Goal: Task Accomplishment & Management: Use online tool/utility

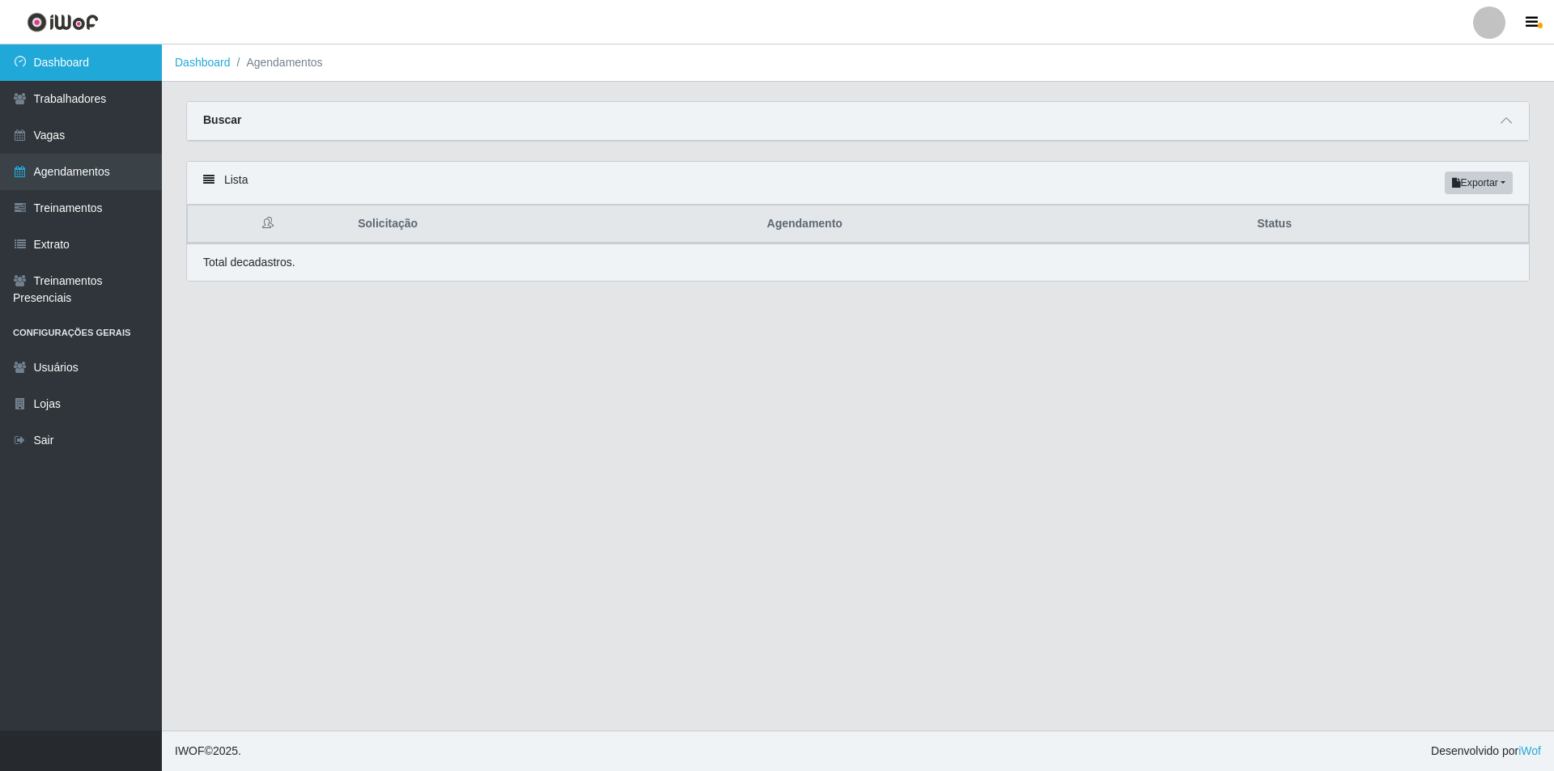
click at [102, 74] on link "Dashboard" at bounding box center [81, 63] width 162 height 36
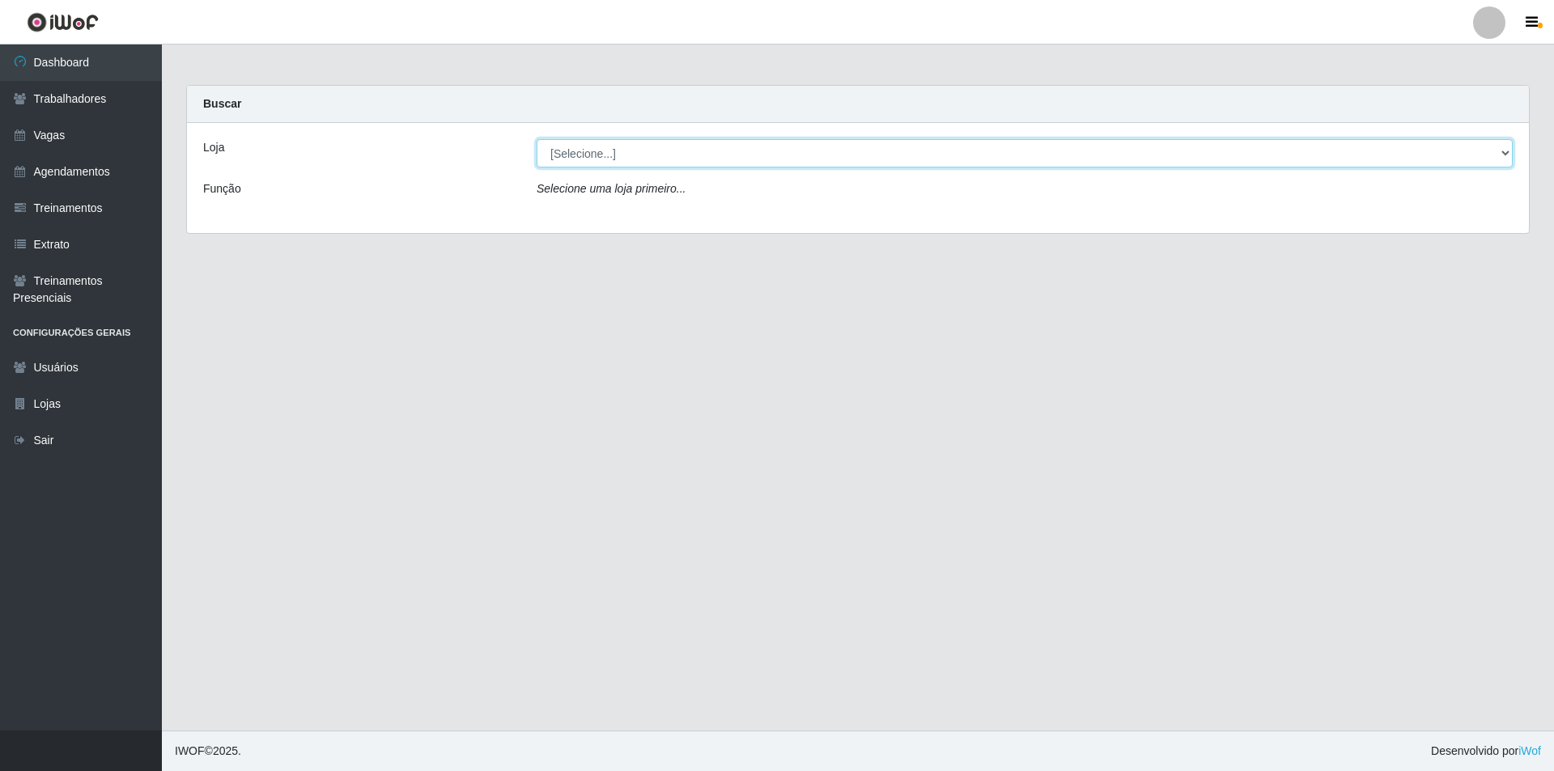
click at [835, 146] on select "[Selecione...] Pizza Nostra" at bounding box center [1025, 153] width 976 height 28
select select "337"
click at [537, 139] on select "[Selecione...] Pizza Nostra" at bounding box center [1025, 153] width 976 height 28
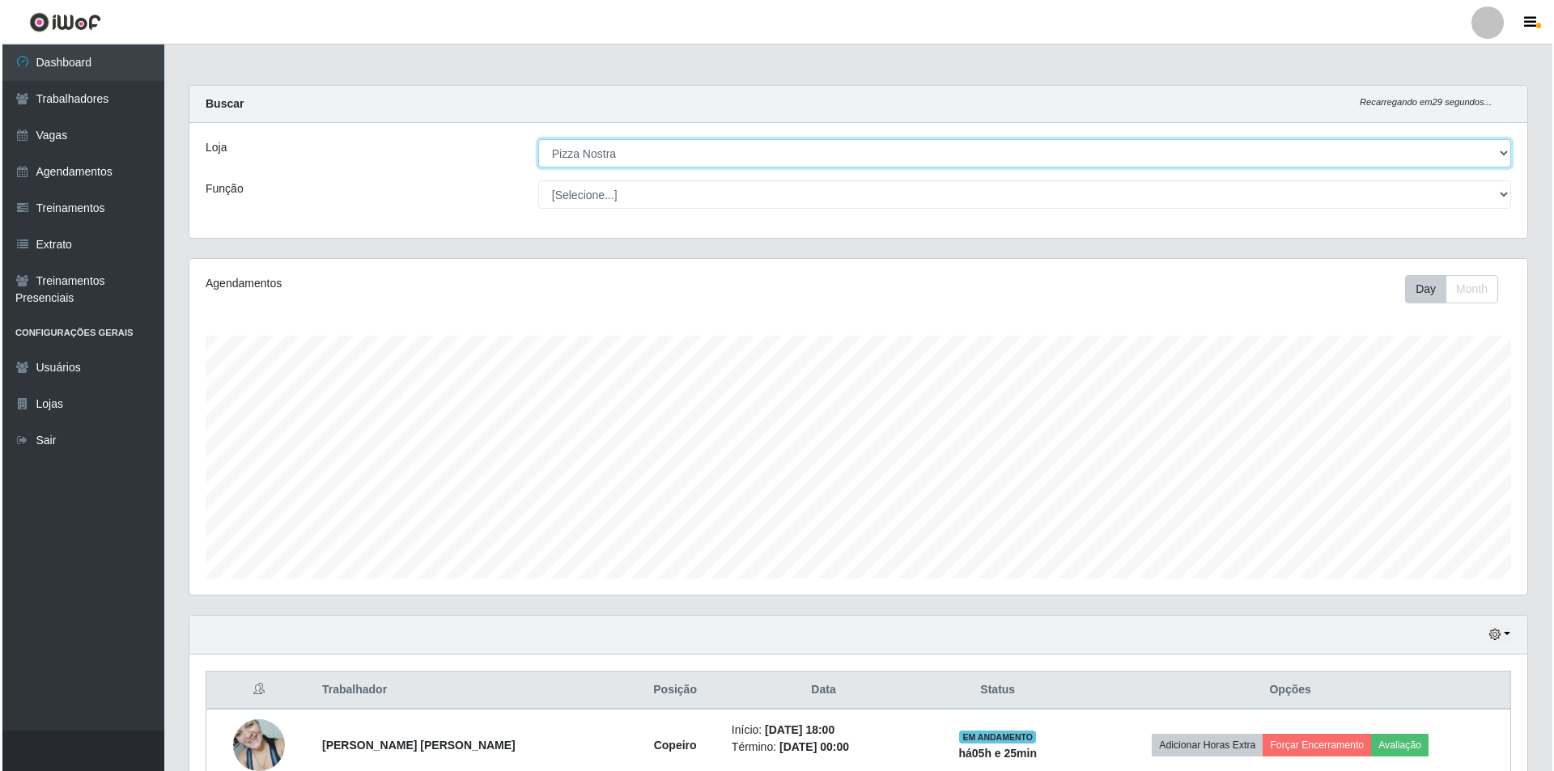
scroll to position [159, 0]
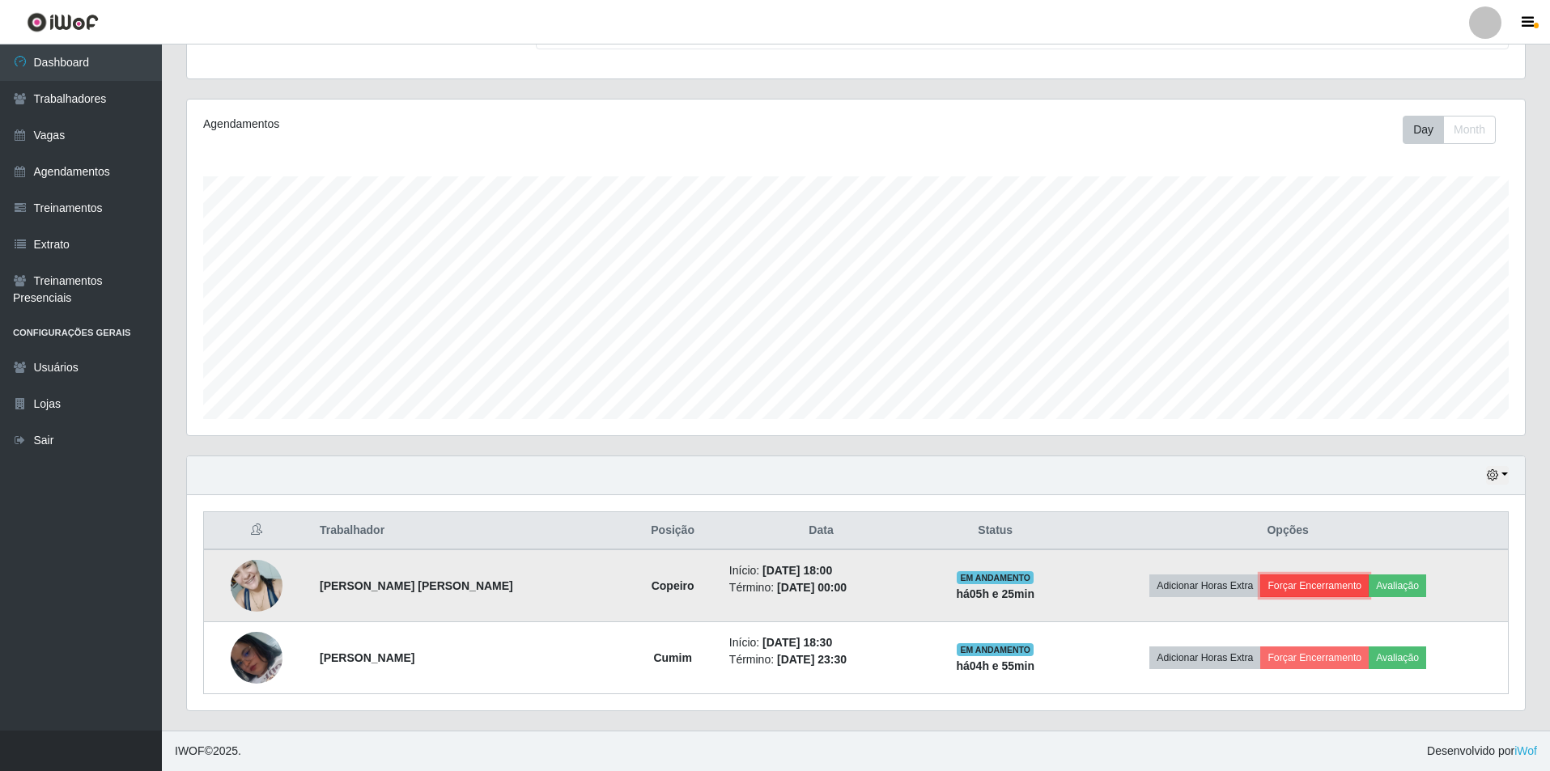
click at [1318, 583] on button "Forçar Encerramento" at bounding box center [1314, 586] width 108 height 23
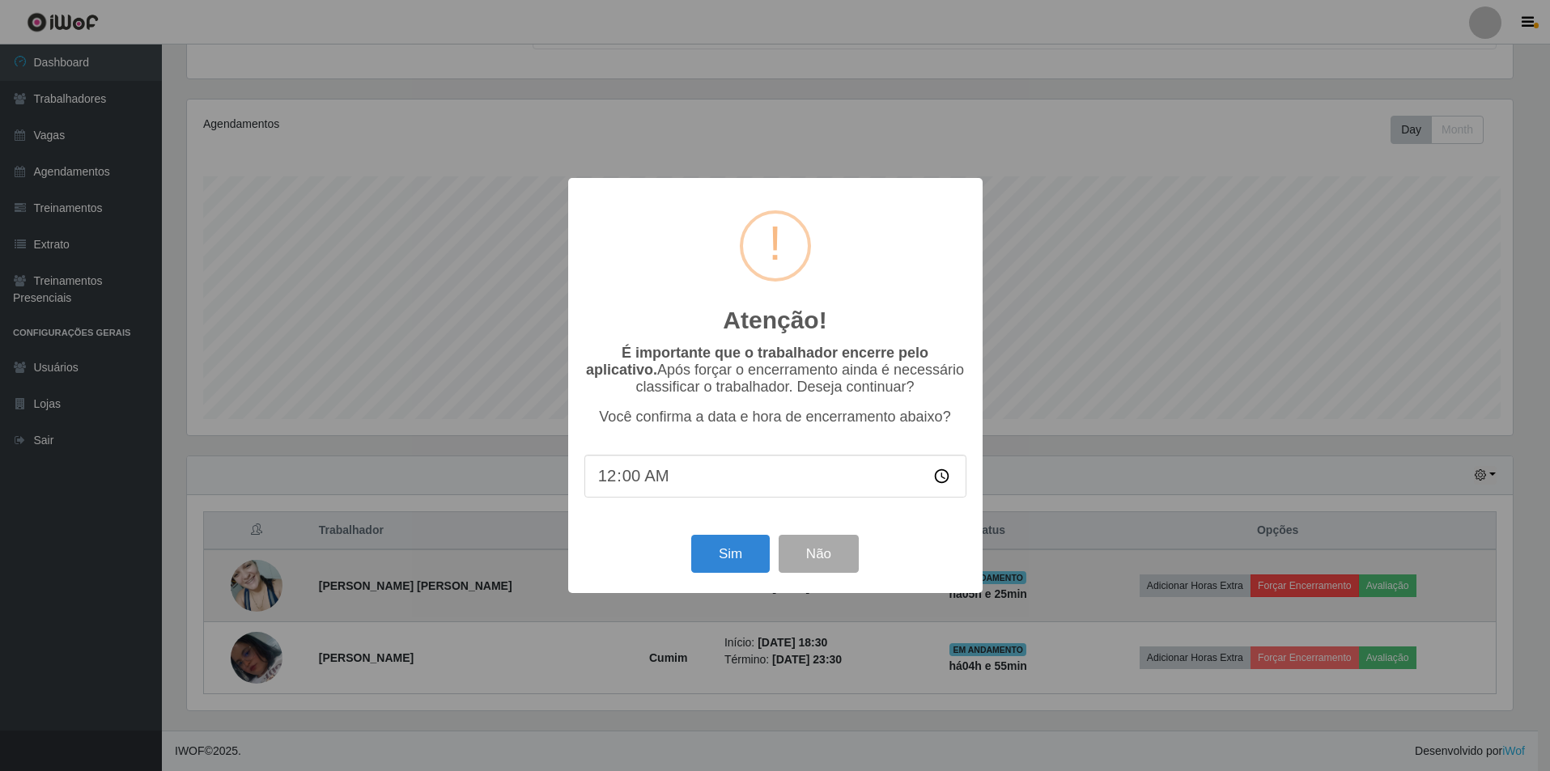
scroll to position [336, 1330]
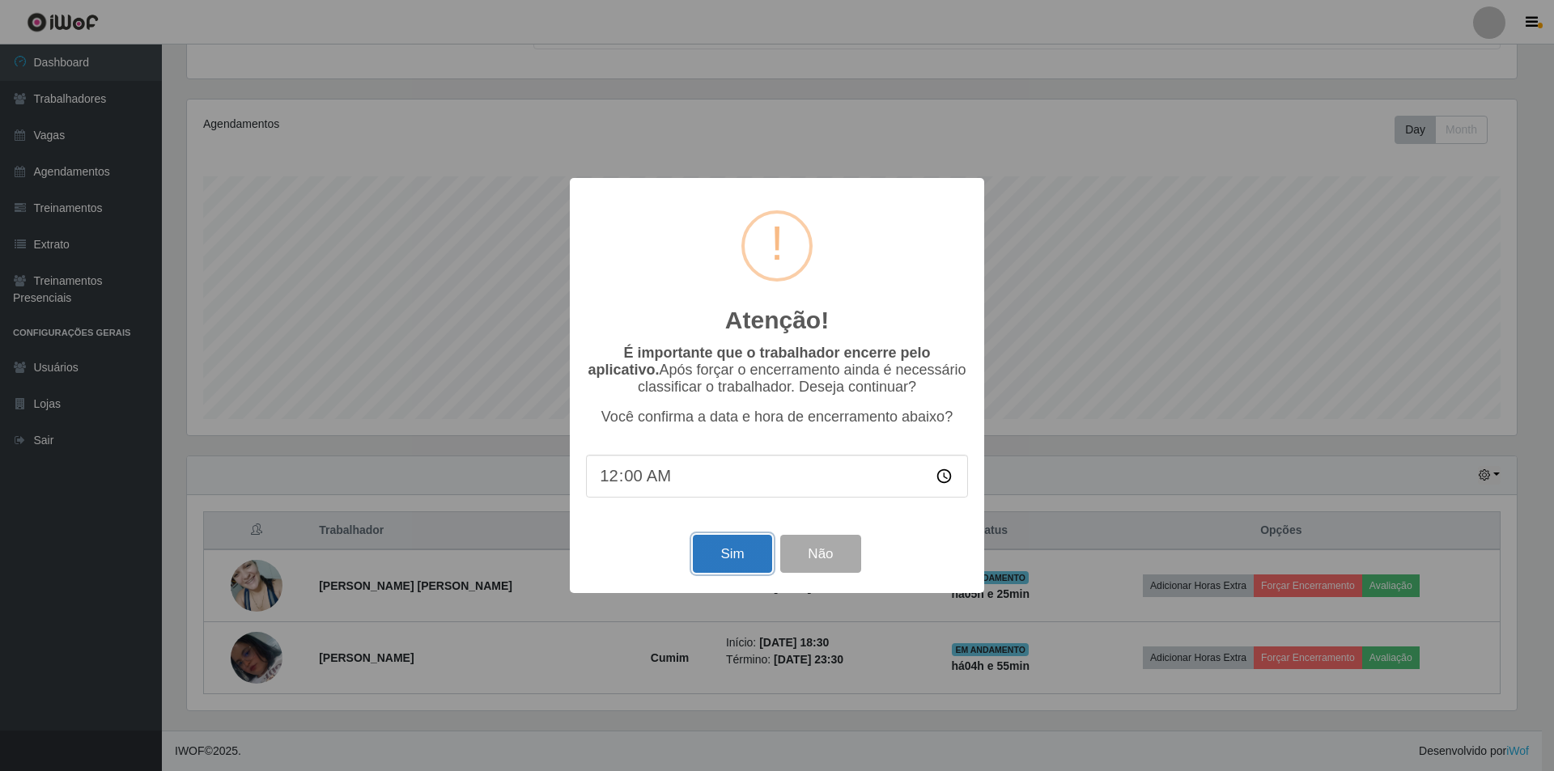
click at [732, 561] on button "Sim" at bounding box center [732, 554] width 79 height 38
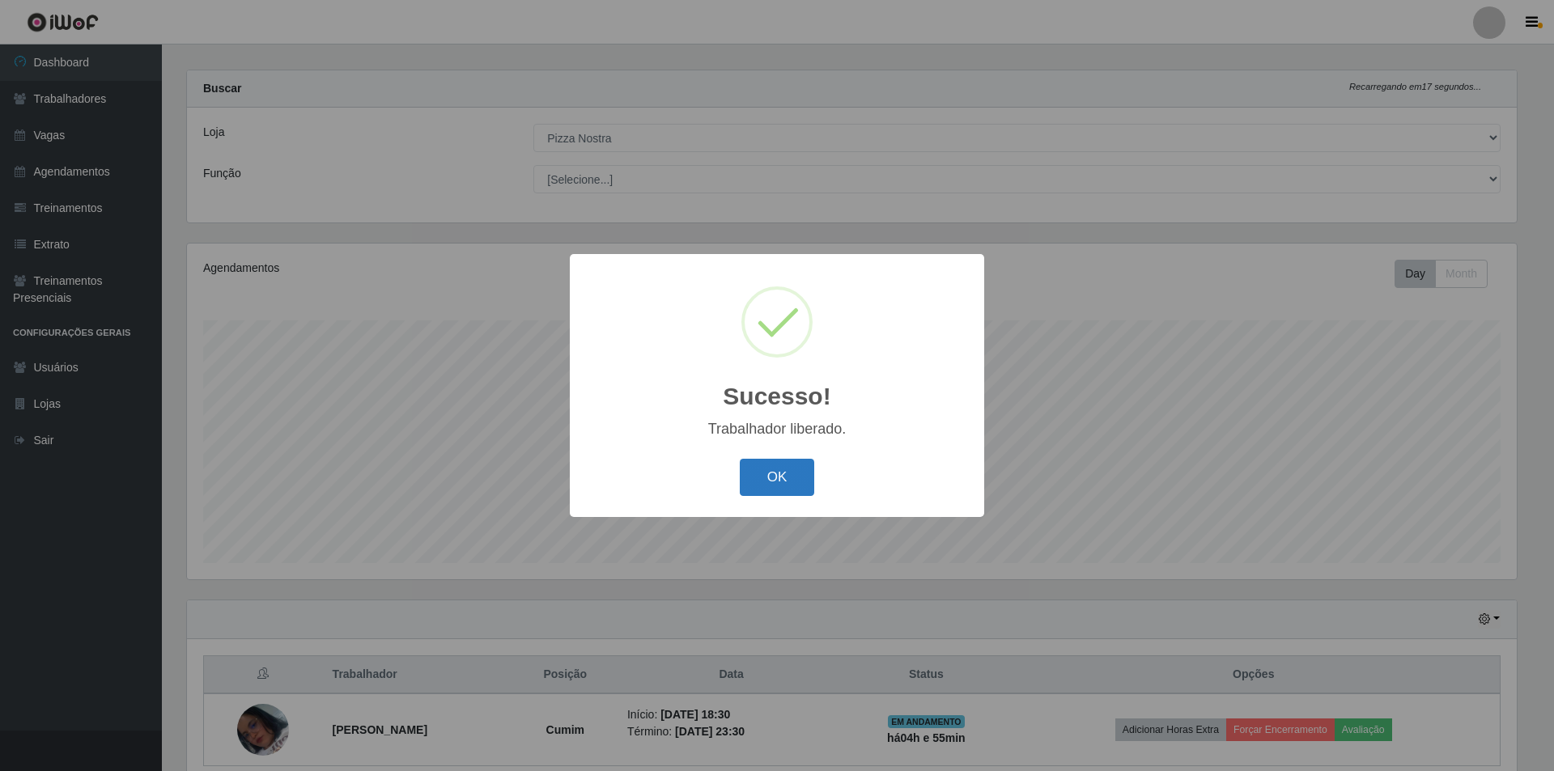
click at [793, 479] on button "OK" at bounding box center [777, 478] width 75 height 38
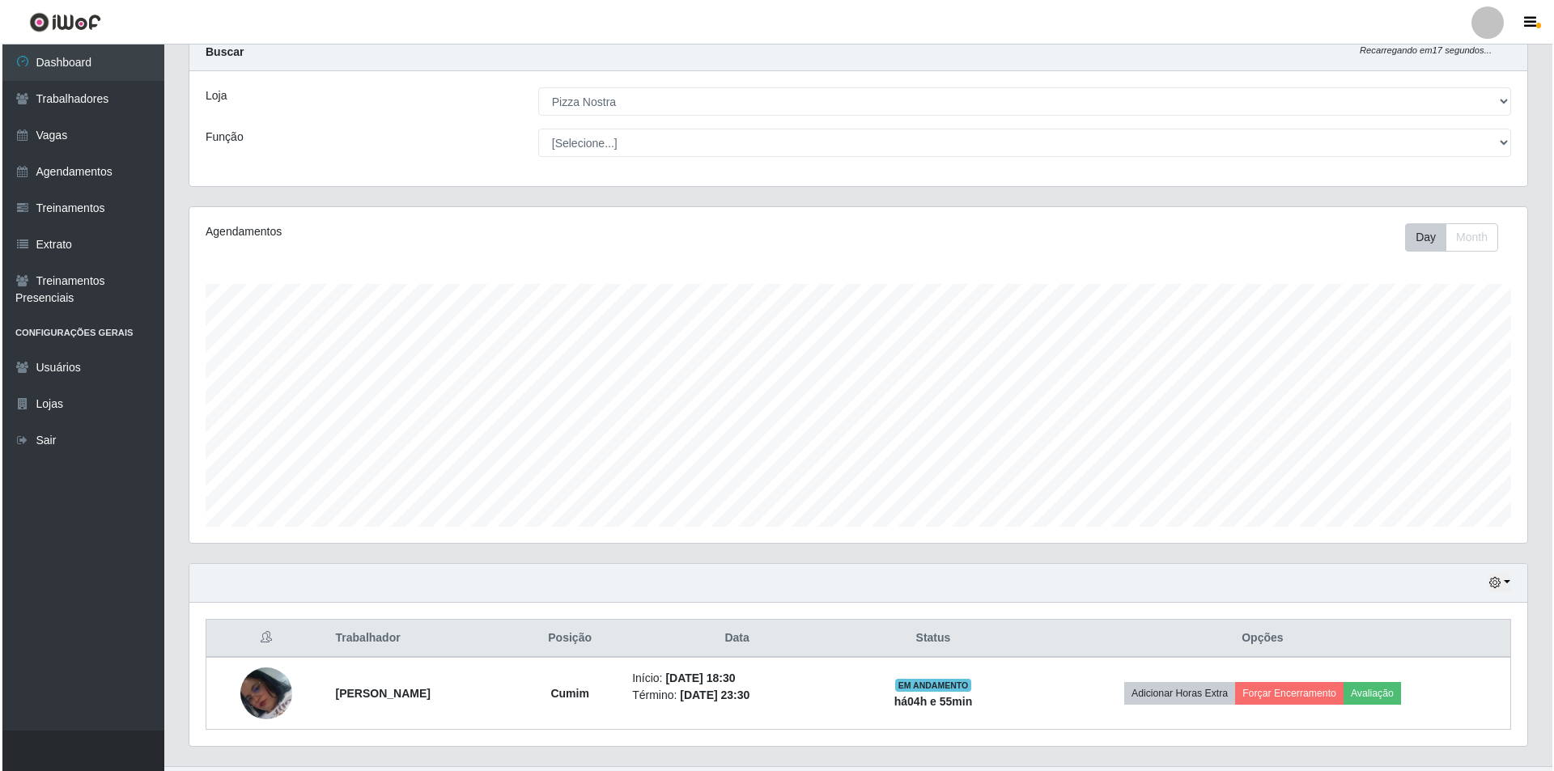
scroll to position [87, 0]
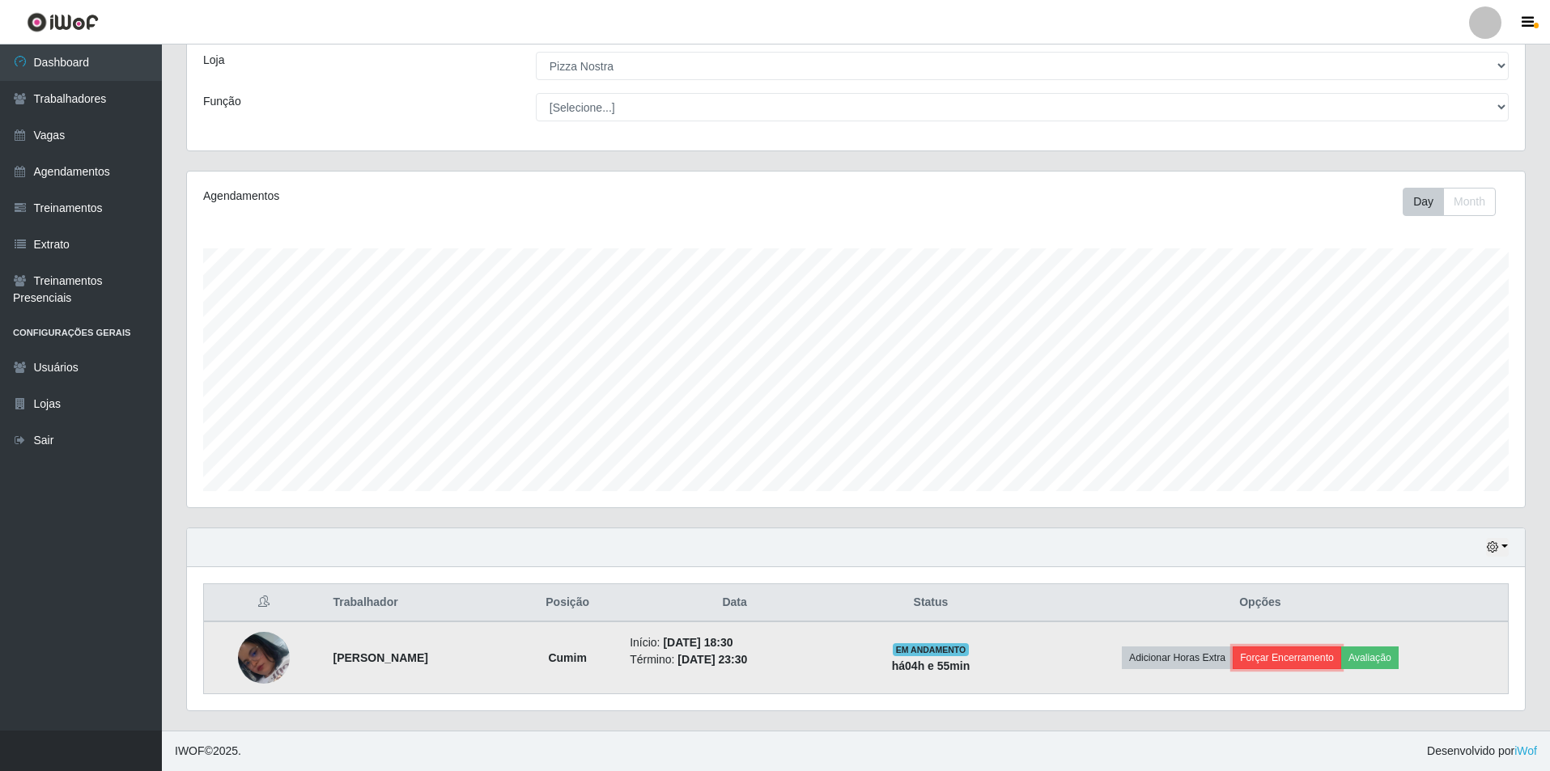
click at [1303, 664] on button "Forçar Encerramento" at bounding box center [1287, 658] width 108 height 23
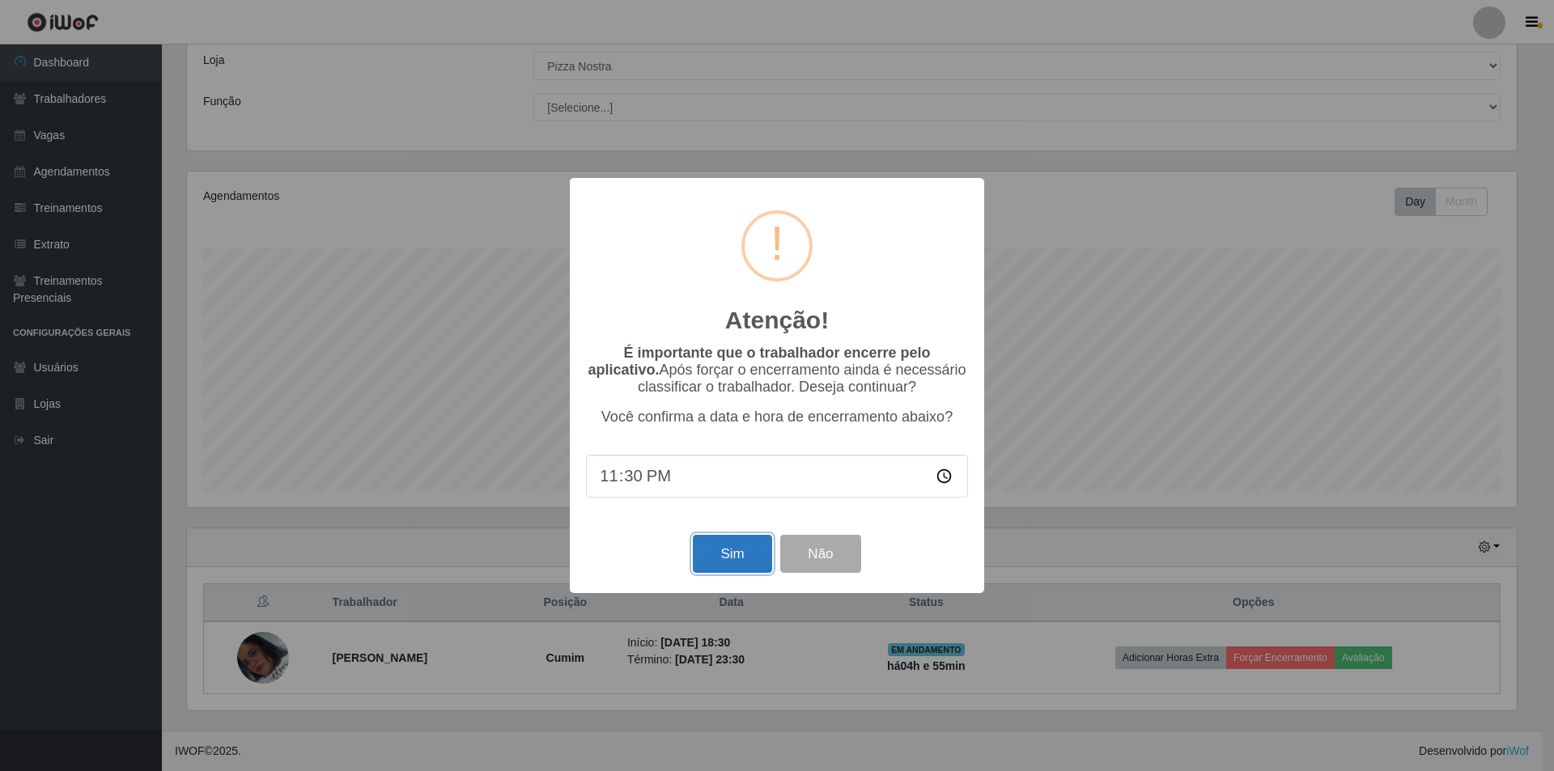
click at [730, 562] on button "Sim" at bounding box center [732, 554] width 79 height 38
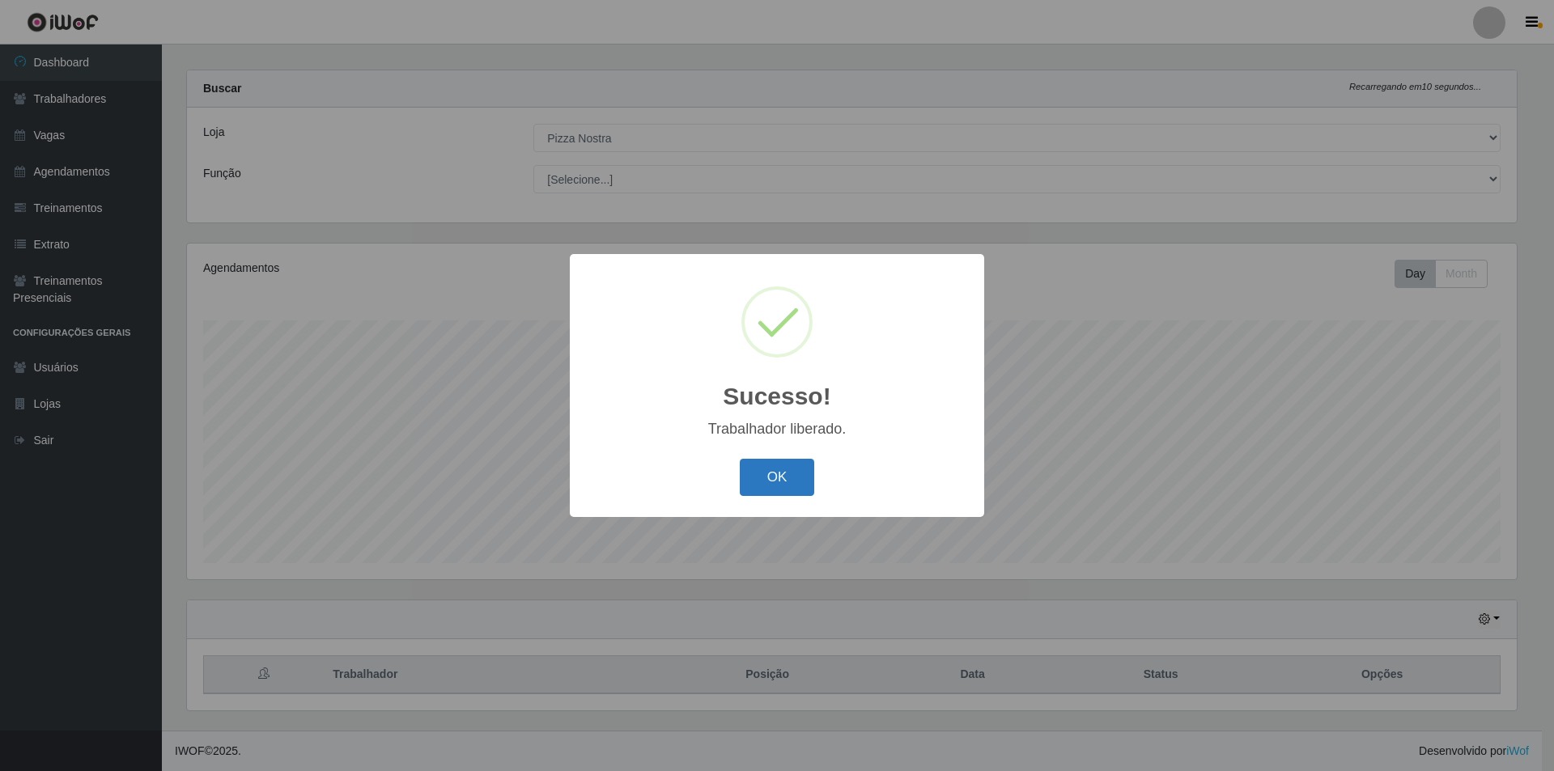
click at [778, 491] on button "OK" at bounding box center [777, 478] width 75 height 38
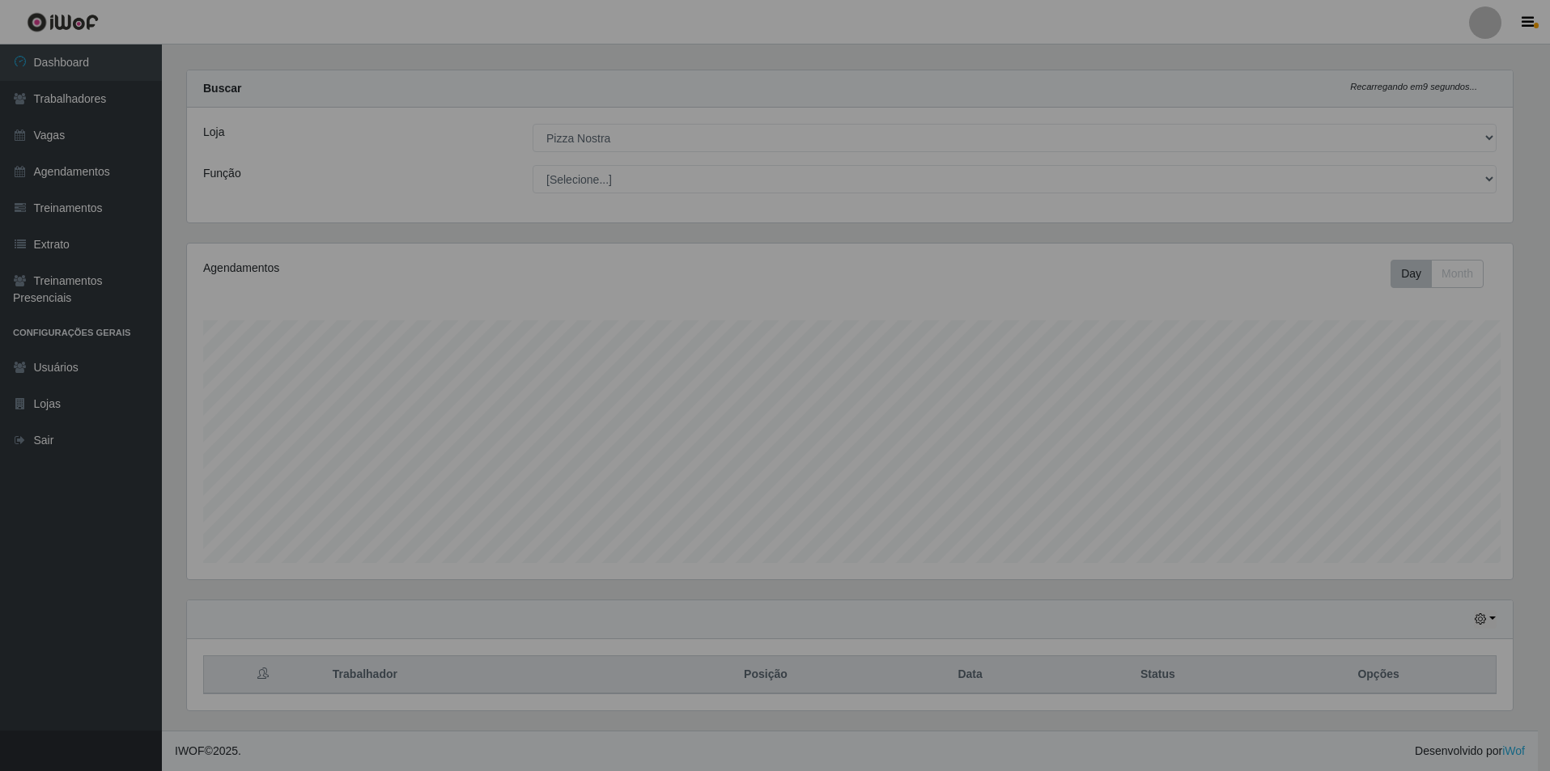
scroll to position [336, 1338]
